Goal: Information Seeking & Learning: Learn about a topic

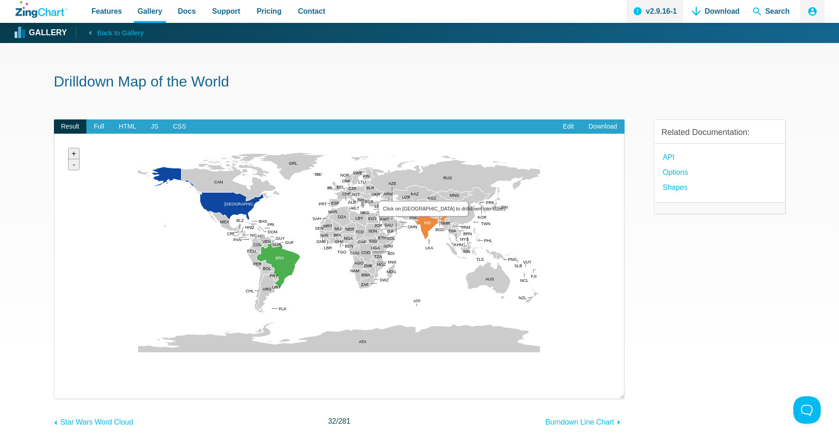
click at [64, 363] on area "Click on India to drilldown into states" at bounding box center [64, 363] width 0 height 0
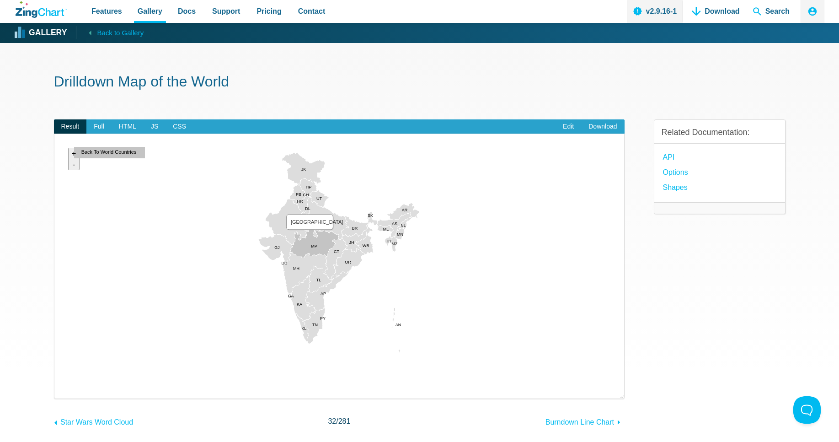
click at [64, 363] on area "Madhya Pradesh" at bounding box center [64, 363] width 0 height 0
click at [64, 363] on area "Karnataka" at bounding box center [64, 363] width 0 height 0
click at [64, 363] on area "Andhra Pradesh" at bounding box center [64, 363] width 0 height 0
click at [64, 363] on area "Maharashtra" at bounding box center [64, 363] width 0 height 0
click at [64, 363] on area "Orissa" at bounding box center [64, 363] width 0 height 0
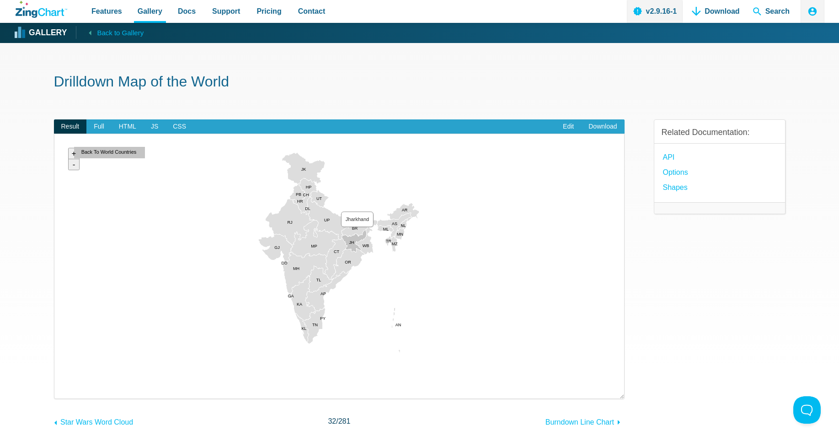
click at [64, 363] on area "Jharkhand" at bounding box center [64, 363] width 0 height 0
click at [64, 363] on area "Bihar" at bounding box center [64, 363] width 0 height 0
click at [64, 363] on area "Himachal Pradesh" at bounding box center [64, 363] width 0 height 0
click at [64, 363] on area "Jammu and Kashmir" at bounding box center [64, 363] width 0 height 0
click at [64, 363] on area "Rajasthan" at bounding box center [64, 363] width 0 height 0
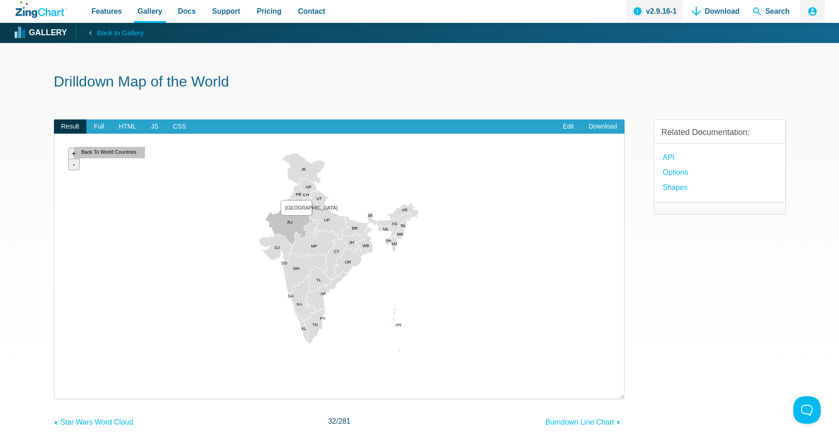
click at [64, 363] on area "Rajasthan" at bounding box center [64, 363] width 0 height 0
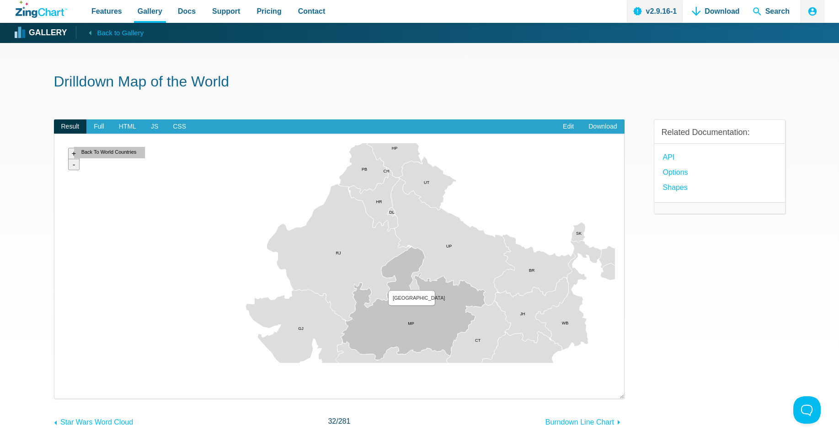
click at [64, 363] on area "Madhya Pradesh" at bounding box center [64, 363] width 0 height 0
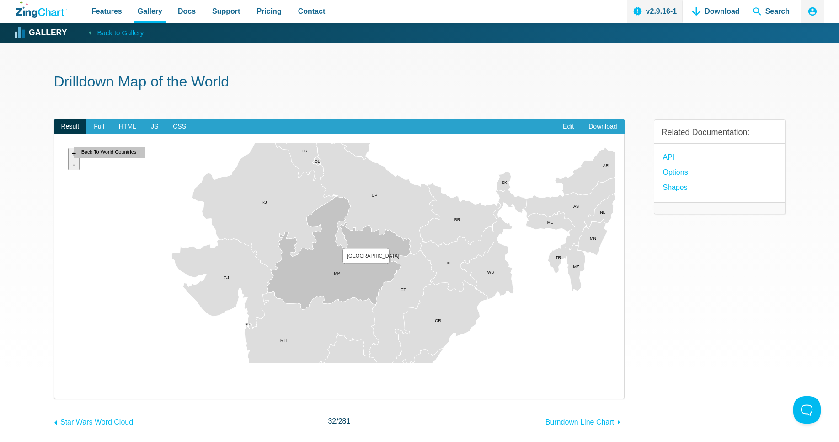
click at [64, 363] on area "Madhya Pradesh" at bounding box center [64, 363] width 0 height 0
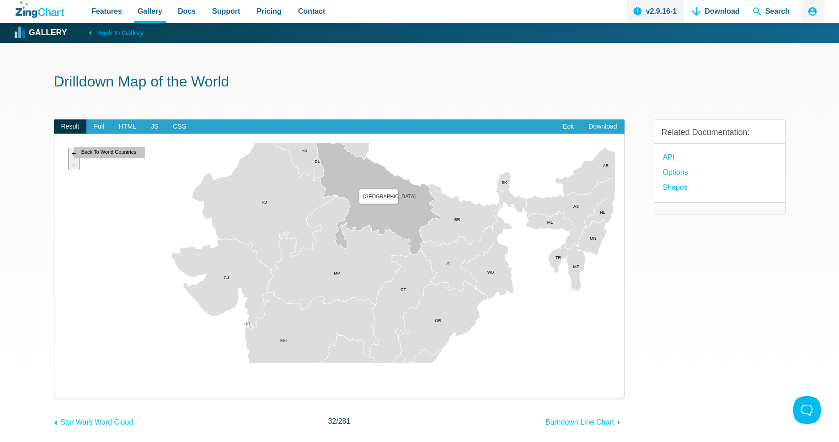
click at [64, 363] on area "Uttar Pradesh" at bounding box center [64, 363] width 0 height 0
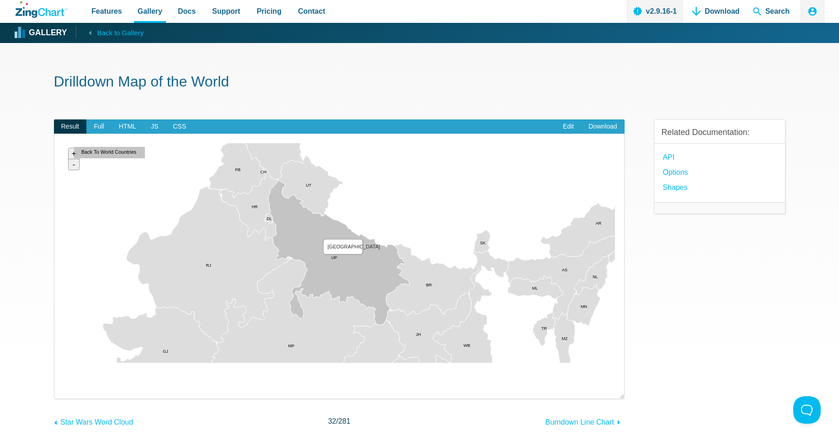
click at [64, 363] on area "Uttar Pradesh" at bounding box center [64, 363] width 0 height 0
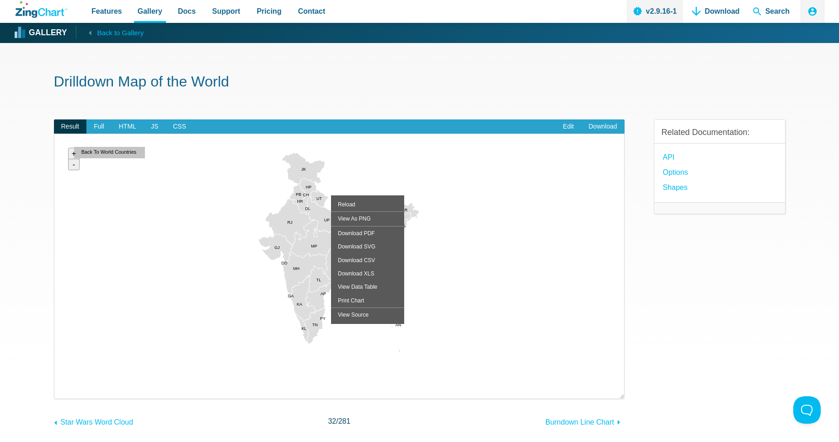
click at [368, 195] on div "Reload View As PNG Download PDF Download SVG Download CSV Download XLS View Dat…" at bounding box center [367, 259] width 73 height 128
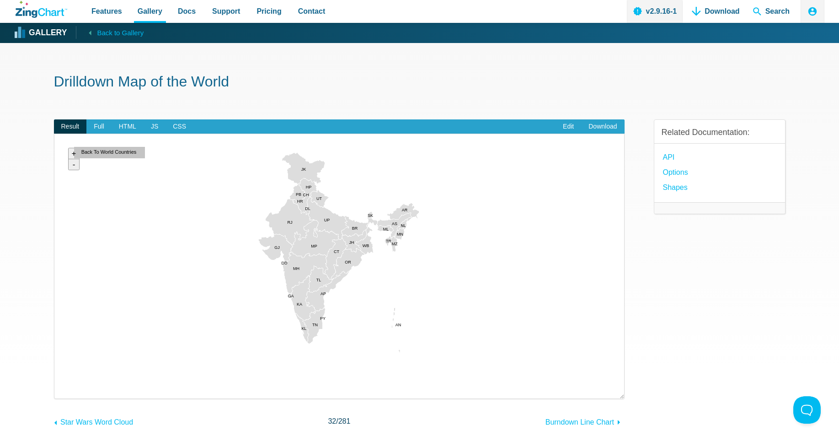
click at [696, 265] on div "Related Documentation: API options Shapes" at bounding box center [720, 267] width 132 height 324
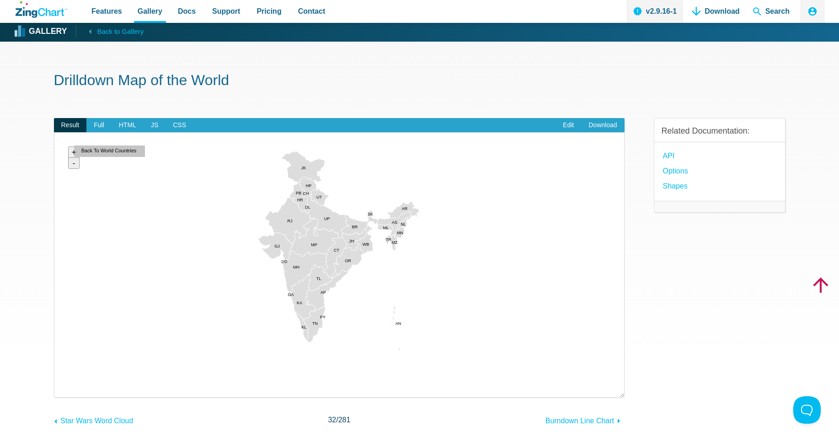
scroll to position [4, 0]
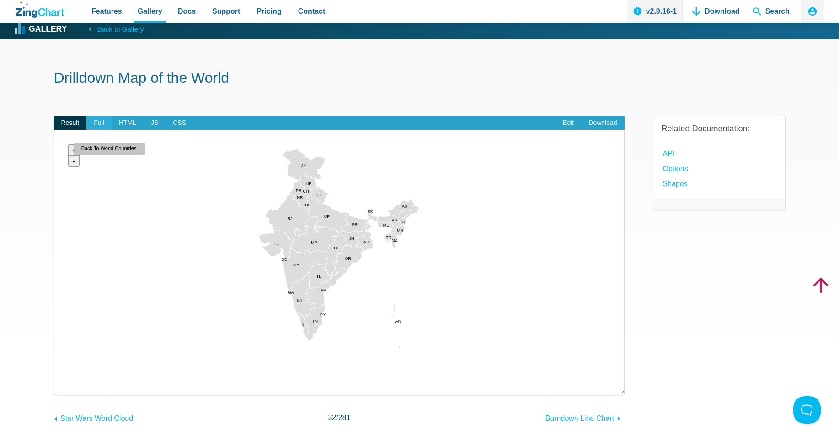
click at [96, 127] on span "Full" at bounding box center [98, 123] width 25 height 15
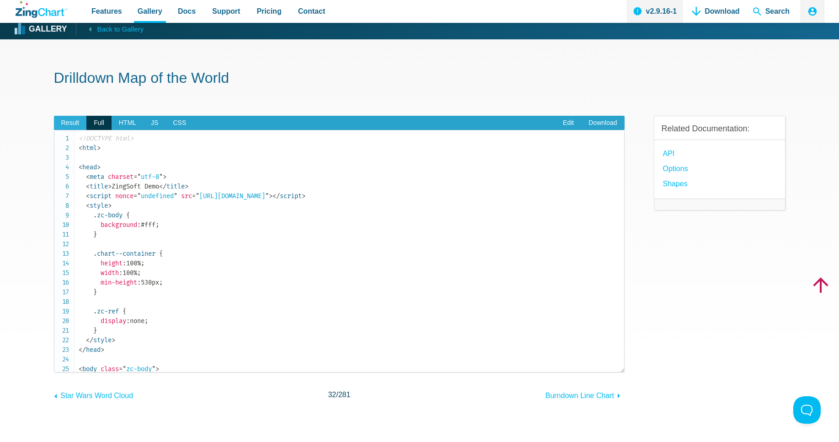
click at [73, 128] on span "Result" at bounding box center [70, 123] width 33 height 15
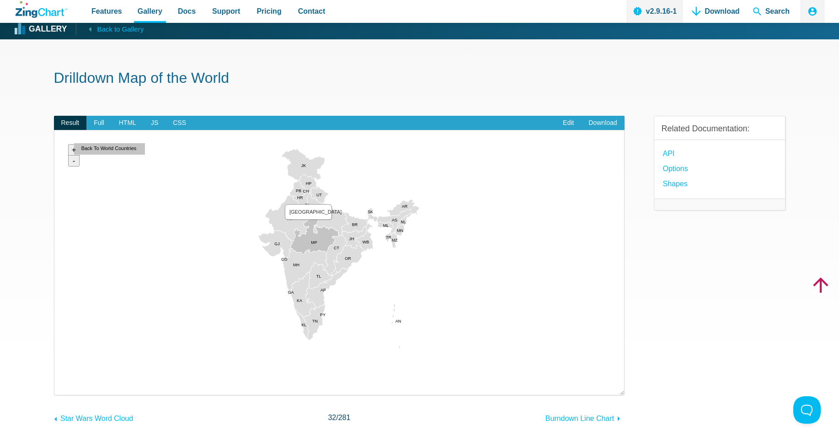
click at [64, 359] on area "Madhya Pradesh" at bounding box center [64, 359] width 0 height 0
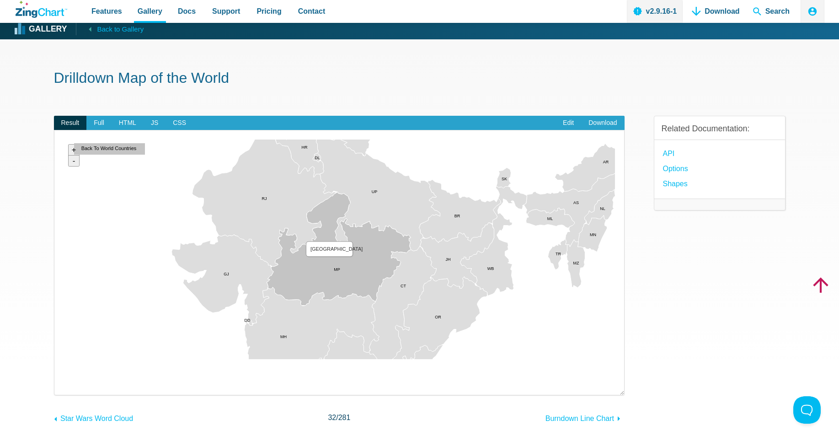
click at [64, 359] on area "Madhya Pradesh" at bounding box center [64, 359] width 0 height 0
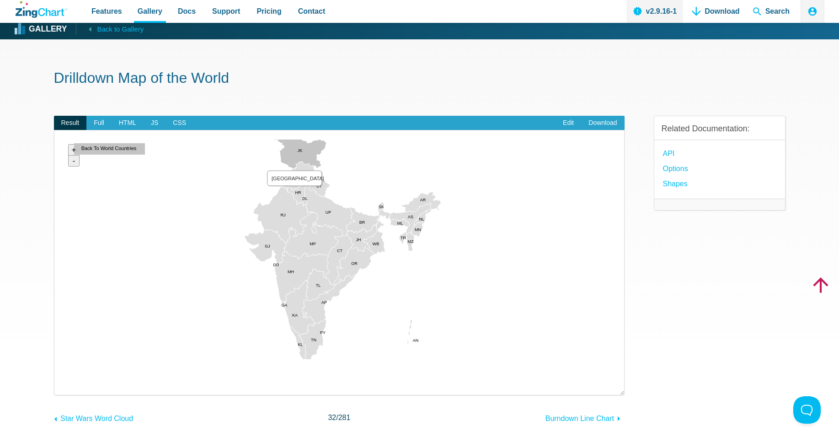
click at [64, 359] on area "Jammu and Kashmir" at bounding box center [64, 359] width 0 height 0
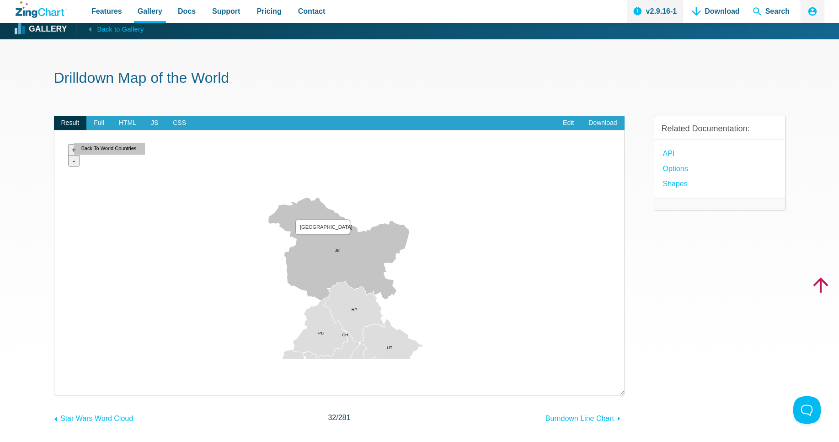
click at [64, 359] on area "Jammu and Kashmir" at bounding box center [64, 359] width 0 height 0
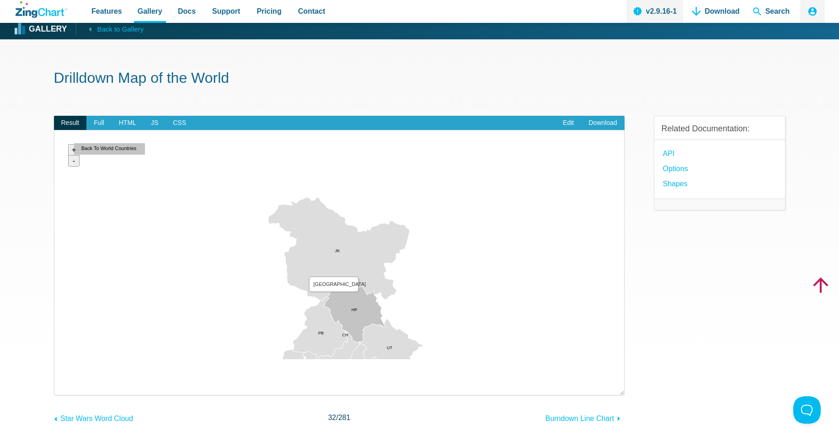
click at [64, 359] on area "Himachal Pradesh" at bounding box center [64, 359] width 0 height 0
